Goal: Navigation & Orientation: Go to known website

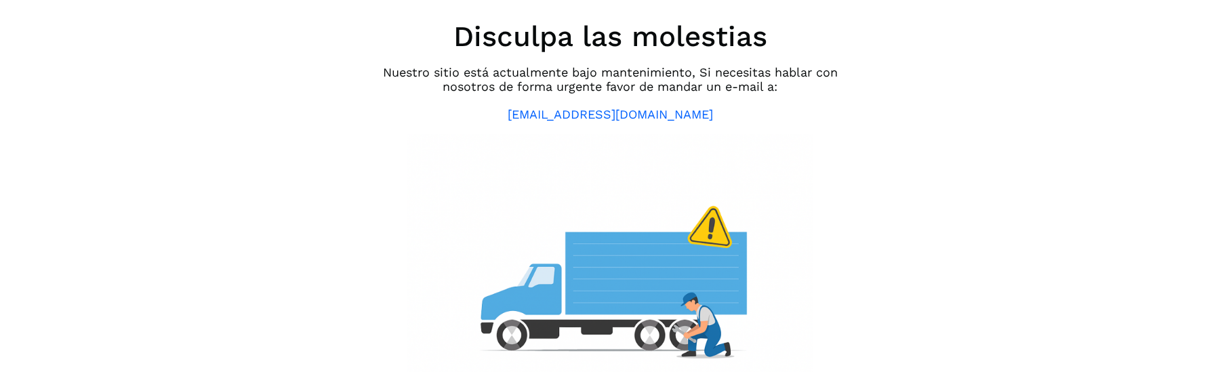
click at [354, 156] on div "Modo de mantenimiento Disculpa las molestias Nuestro sitio está actualmente baj…" at bounding box center [610, 186] width 1220 height 372
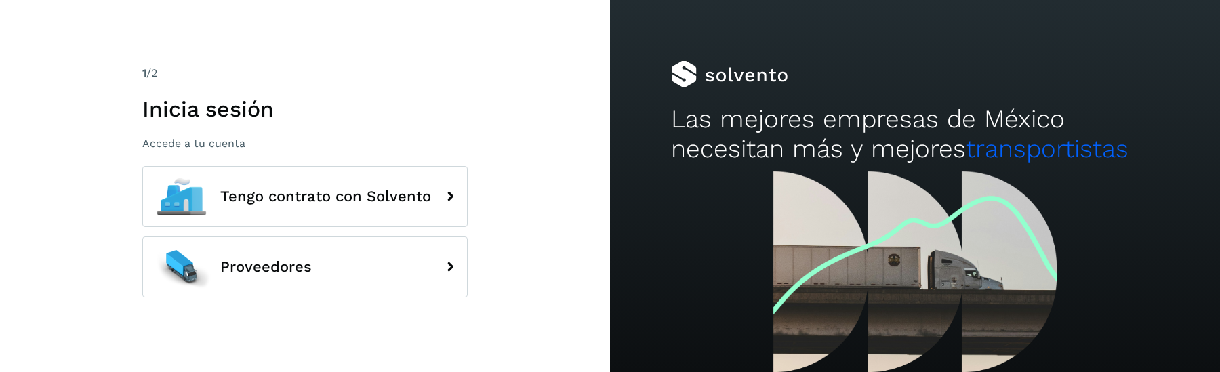
click at [92, 201] on div "1 /2 Inicia sesión Accede a tu cuenta Tengo contrato con Solvento Proveedores" at bounding box center [305, 186] width 610 height 372
click at [70, 147] on div "1 /2 Inicia sesión Accede a tu cuenta Tengo contrato con Solvento Proveedores" at bounding box center [305, 186] width 610 height 372
click at [459, 56] on div "1 /2 Inicia sesión Accede a tu cuenta Tengo contrato con Solvento Proveedores" at bounding box center [305, 186] width 610 height 372
drag, startPoint x: 123, startPoint y: 79, endPoint x: 251, endPoint y: 79, distance: 128.7
click at [251, 79] on div "1 /2 Inicia sesión Accede a tu cuenta Tengo contrato con Solvento Proveedores" at bounding box center [305, 186] width 610 height 372
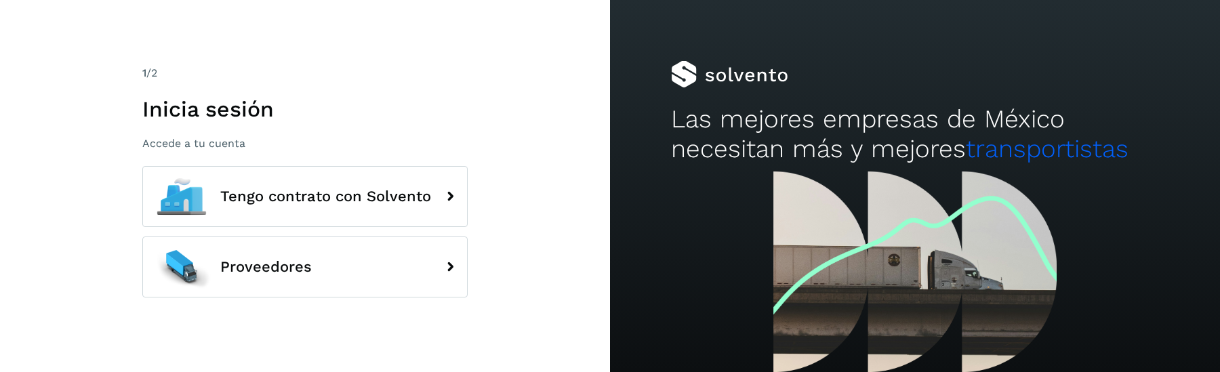
click at [330, 106] on h1 "Inicia sesión" at bounding box center [304, 109] width 325 height 26
drag, startPoint x: 310, startPoint y: 112, endPoint x: 140, endPoint y: 94, distance: 171.1
click at [140, 94] on div "1 /2 Inicia sesión Accede a tu cuenta Tengo contrato con Solvento Proveedores" at bounding box center [305, 186] width 610 height 372
click at [238, 123] on div "1 /2 Inicia sesión Accede a tu cuenta" at bounding box center [304, 107] width 325 height 85
click at [449, 132] on div "1 /2 Inicia sesión Accede a tu cuenta" at bounding box center [304, 107] width 325 height 85
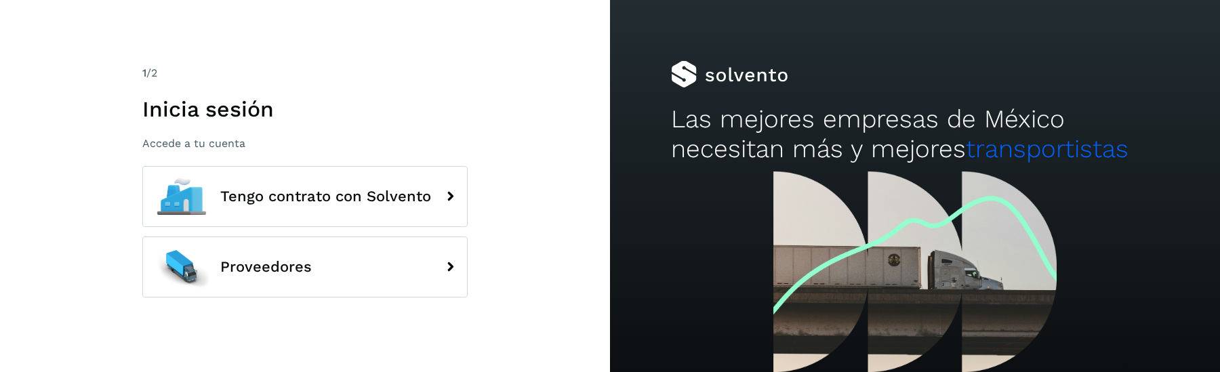
click at [358, 60] on div "1 /2 Inicia sesión Accede a tu cuenta Tengo contrato con Solvento Proveedores" at bounding box center [305, 186] width 610 height 372
